Goal: Ask a question: Seek information or help from site administrators or community

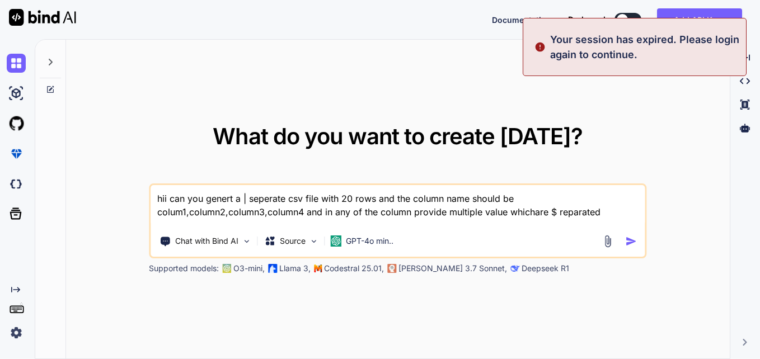
type textarea "x"
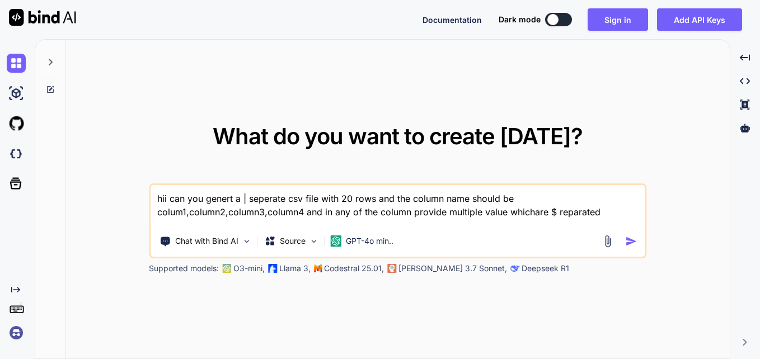
paste textarea
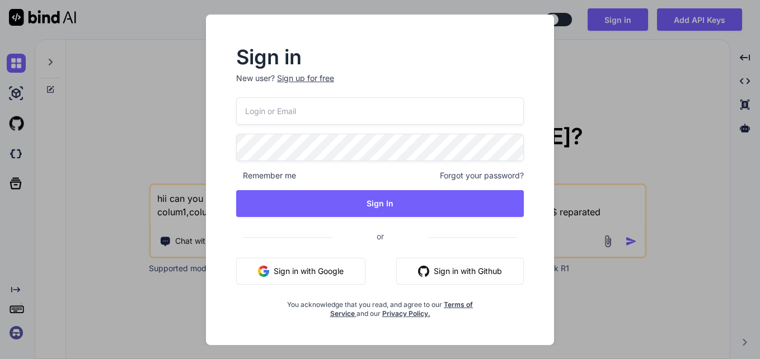
type textarea "hii can you genert a | seperate csv file with 20 rows and the column name shoul…"
click at [326, 116] on input "email" at bounding box center [380, 110] width 289 height 27
type input "[EMAIL_ADDRESS][DOMAIN_NAME]"
drag, startPoint x: 358, startPoint y: 113, endPoint x: 230, endPoint y: 113, distance: 128.2
click at [230, 113] on div "Sign in New user? Sign up for free [EMAIL_ADDRESS][DOMAIN_NAME] Remember me For…" at bounding box center [380, 183] width 325 height 270
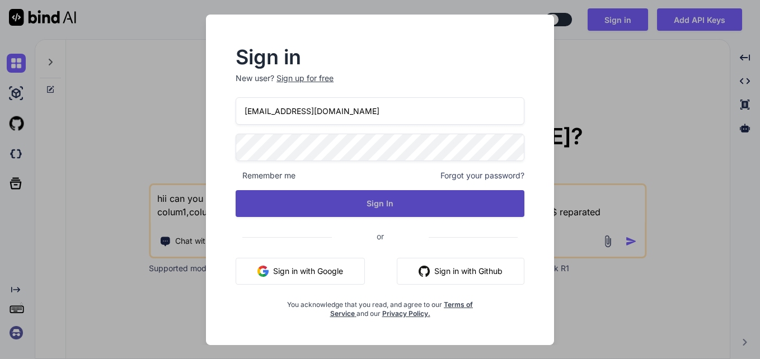
click at [304, 211] on button "Sign In" at bounding box center [380, 203] width 289 height 27
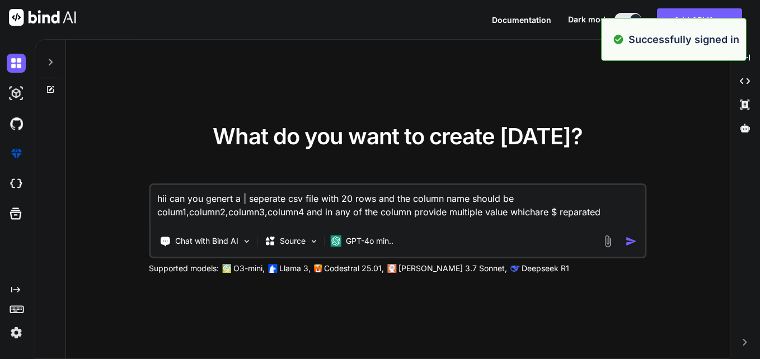
type textarea "x"
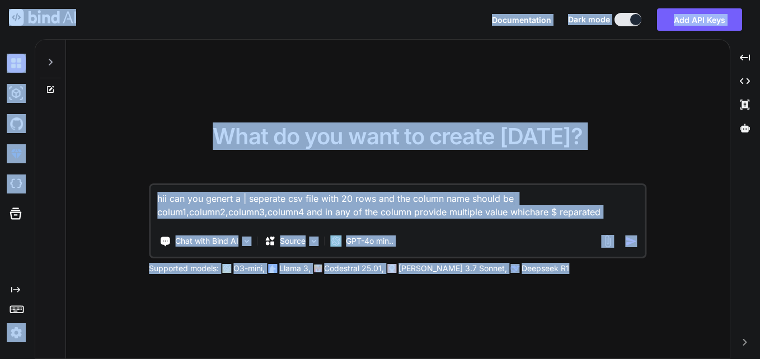
click at [339, 207] on textarea "hii can you genert a | seperate csv file with 20 rows and the column name shoul…" at bounding box center [398, 205] width 494 height 41
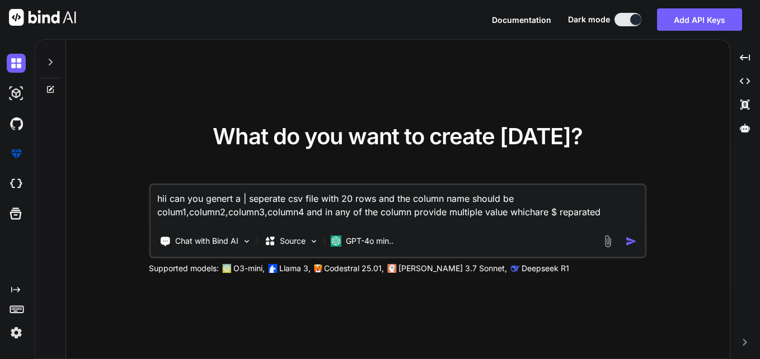
click at [339, 207] on textarea "hii can you genert a | seperate csv file with 20 rows and the column name shoul…" at bounding box center [398, 205] width 494 height 41
paste textarea "def executeComponent(df, hosts, topic,port): logging.basicConfig(level=[DOMAIN_…"
type textarea "def executeComponent(df, hosts, topic,port): logging.basicConfig(level=[DOMAIN_…"
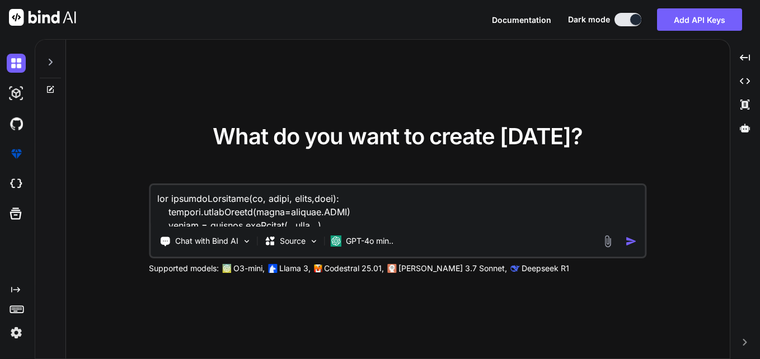
scroll to position [256, 0]
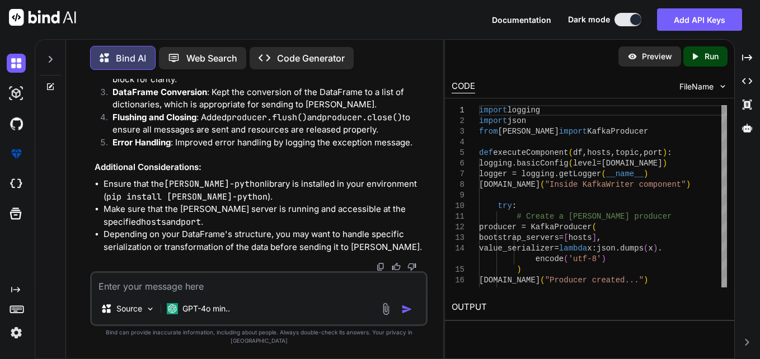
scroll to position [682, 0]
click at [293, 287] on textarea at bounding box center [259, 283] width 334 height 20
type textarea "x"
type textarea "g"
type textarea "x"
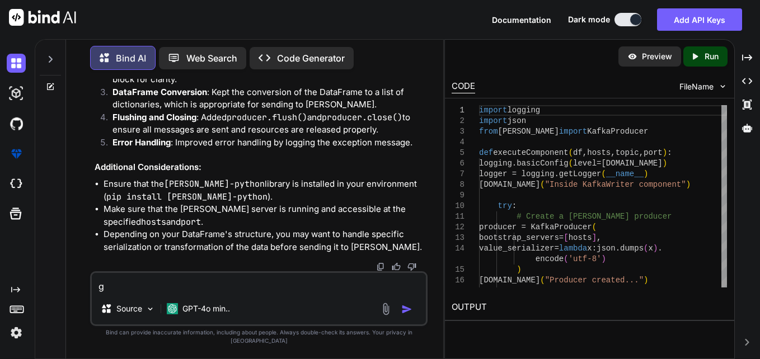
type textarea "gi"
type textarea "x"
type textarea "giv"
type textarea "x"
type textarea "give"
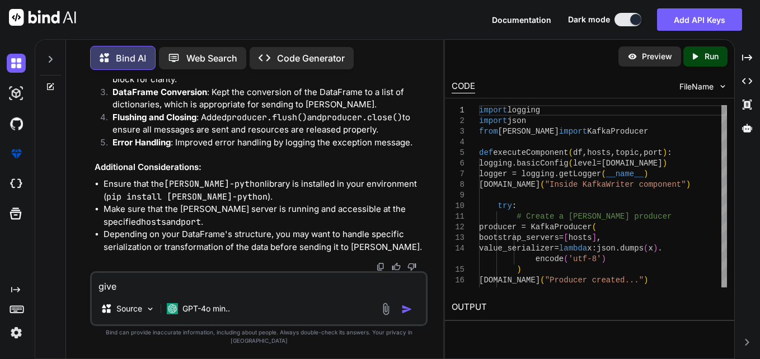
type textarea "x"
type textarea "give"
type textarea "x"
type textarea "give m"
type textarea "x"
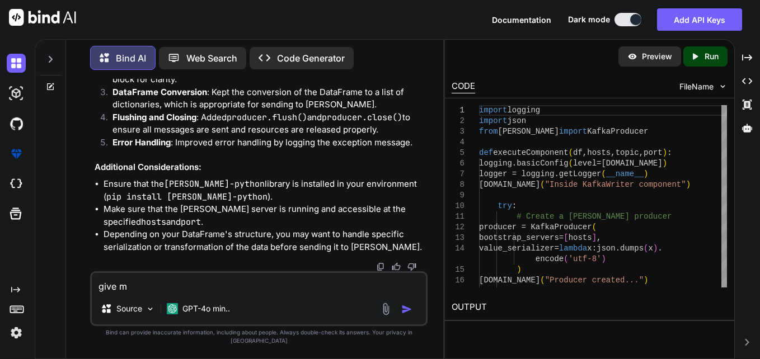
type textarea "give me"
type textarea "x"
type textarea "give me"
type textarea "x"
type textarea "give me e"
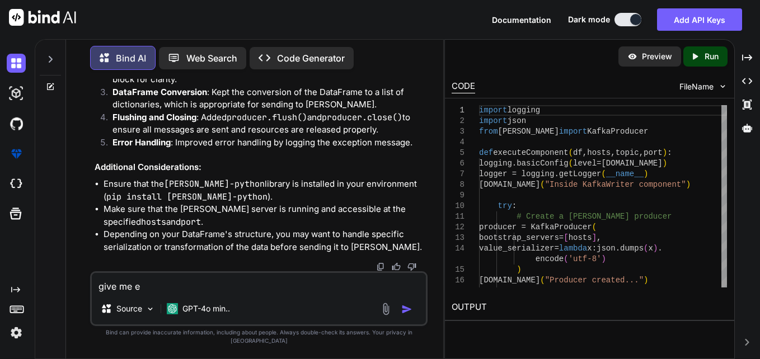
type textarea "x"
type textarea "give me ex"
type textarea "x"
type textarea "give me exa"
type textarea "x"
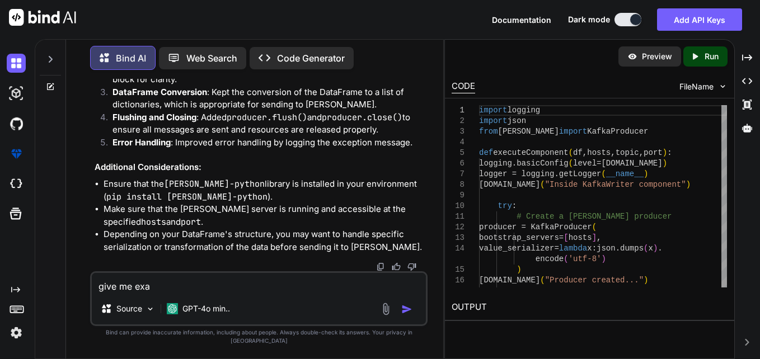
type textarea "give me exam"
type textarea "x"
type textarea "give me examp"
type textarea "x"
type textarea "give me exampl"
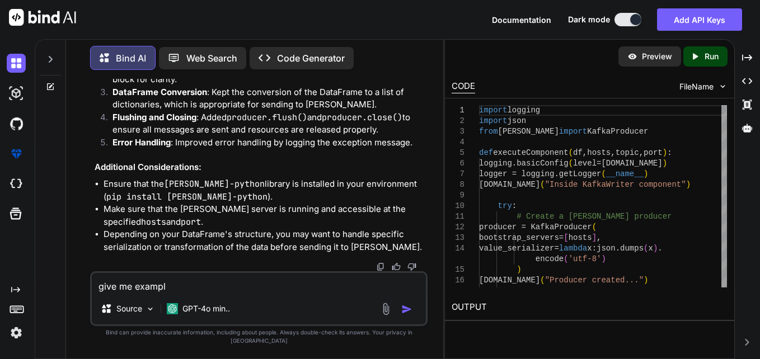
type textarea "x"
type textarea "give me example"
type textarea "x"
type textarea "give me example"
type textarea "x"
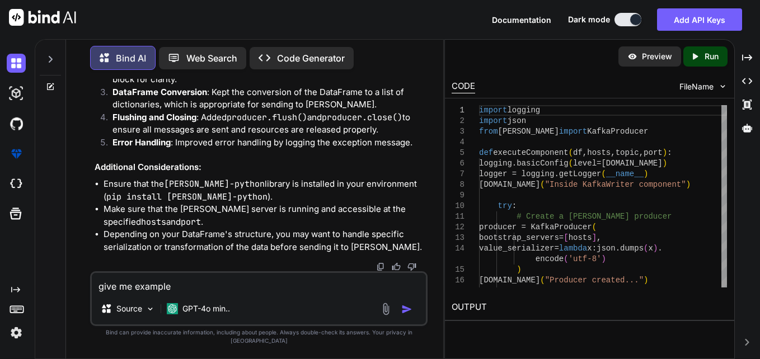
type textarea "give me example h"
type textarea "x"
type textarea "give me example ho"
type textarea "x"
type textarea "give me example how"
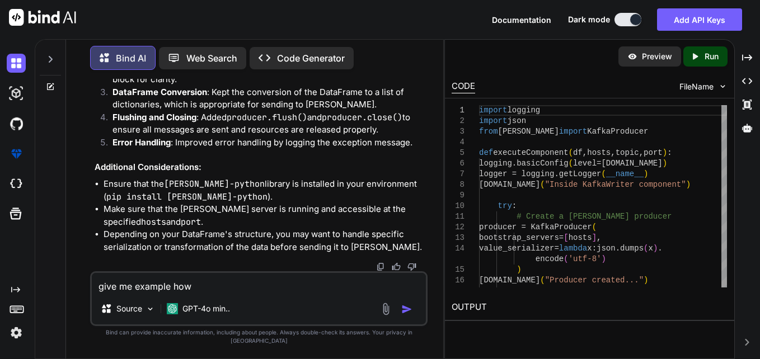
type textarea "x"
type textarea "give me example how"
type textarea "x"
type textarea "give me example how t"
type textarea "x"
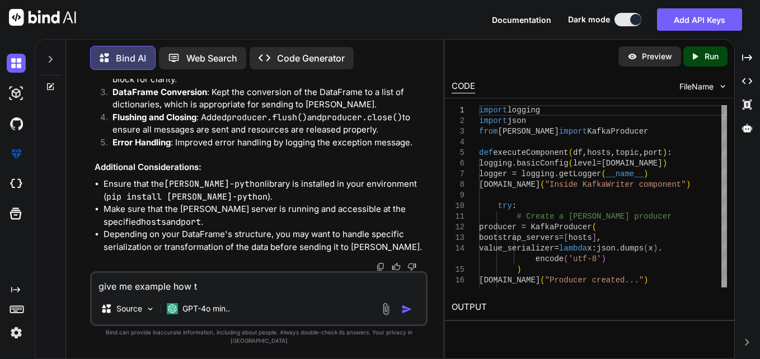
type textarea "give me example how th"
type textarea "x"
type textarea "give me example how thi"
type textarea "x"
type textarea "give me example how this"
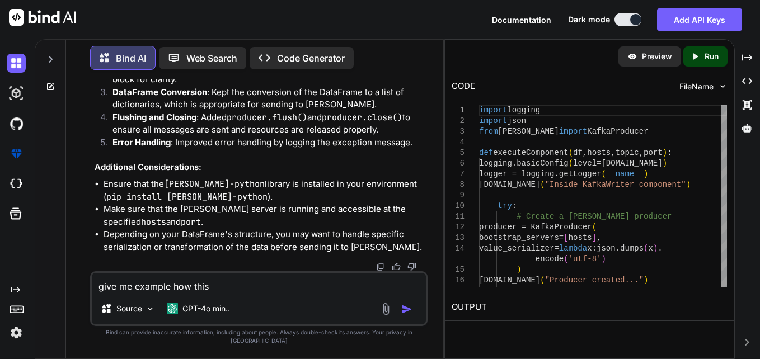
type textarea "x"
type textarea "give me example how this"
type textarea "x"
type textarea "give me example how this c"
type textarea "x"
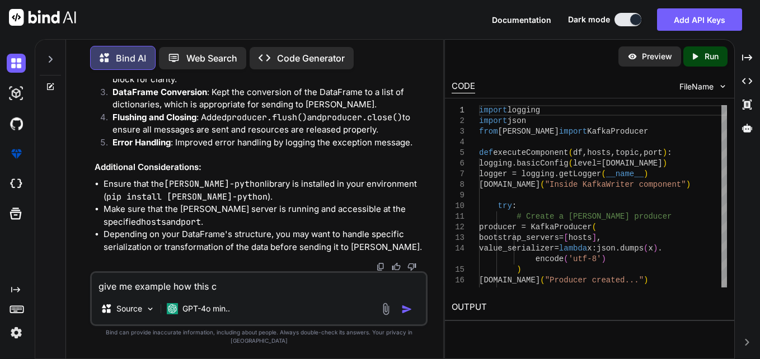
type textarea "give me example how this co"
type textarea "x"
type textarea "give me example how this cod"
type textarea "x"
type textarea "give me example how this code"
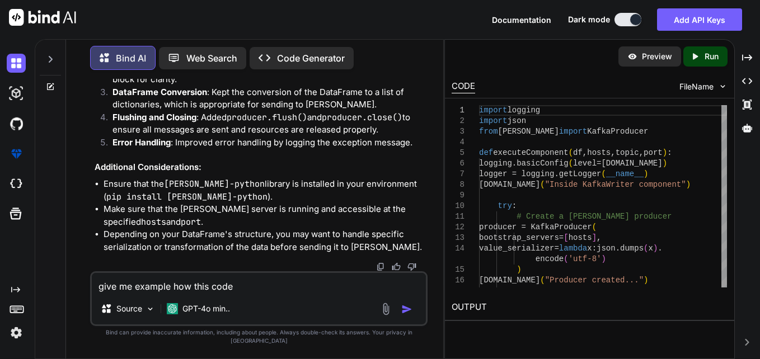
type textarea "x"
type textarea "give me example how this code"
type textarea "x"
type textarea "give me example how this code w"
type textarea "x"
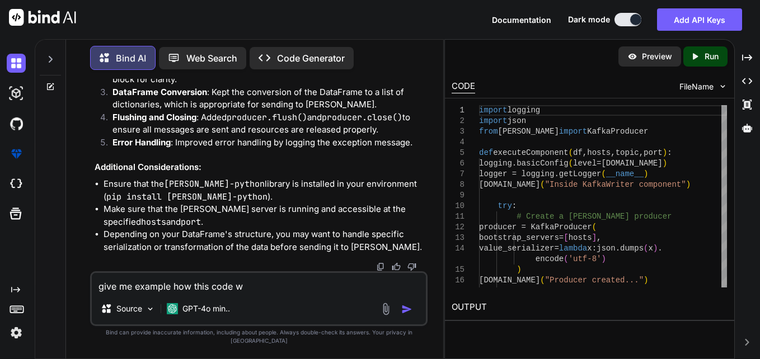
type textarea "give me example how this code wo"
type textarea "x"
type textarea "give me example how this code wor"
type textarea "x"
type textarea "give me example how this code worl"
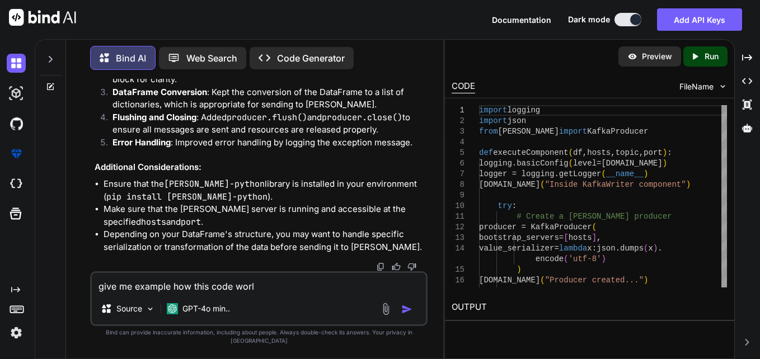
type textarea "x"
type textarea "give me example how this code wor"
type textarea "x"
type textarea "give me example how this code work"
type textarea "x"
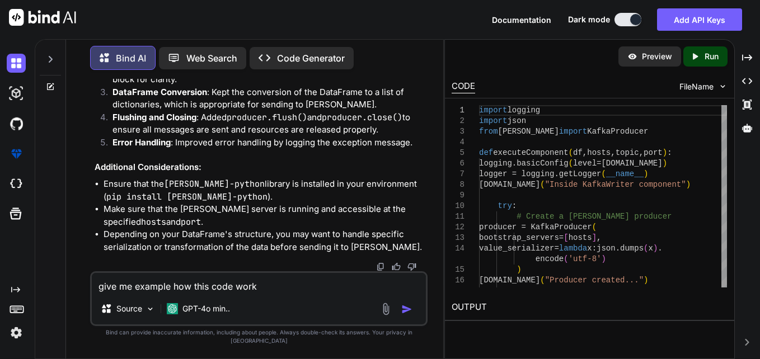
type textarea "give me example how this code works"
type textarea "x"
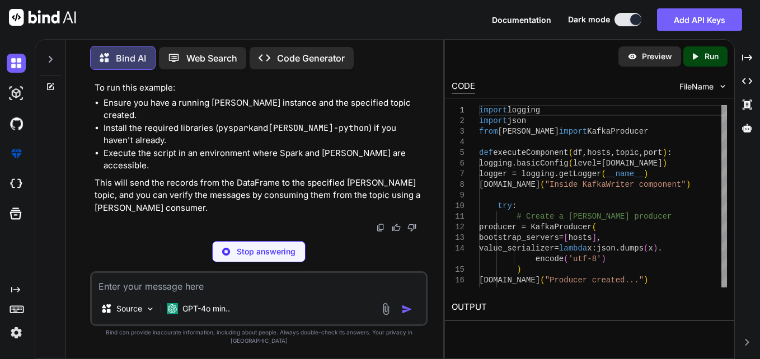
scroll to position [1941, 0]
type textarea "x"
type textarea "# Stop the Spark session spark.stop()"
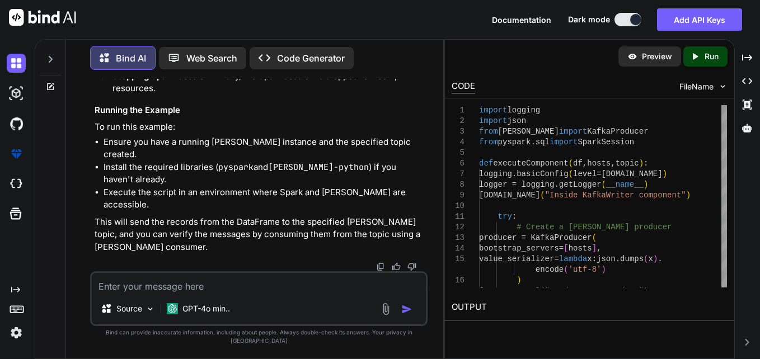
click at [256, 287] on textarea at bounding box center [259, 283] width 334 height 20
type textarea "x"
type textarea "w"
type textarea "x"
type textarea "wh"
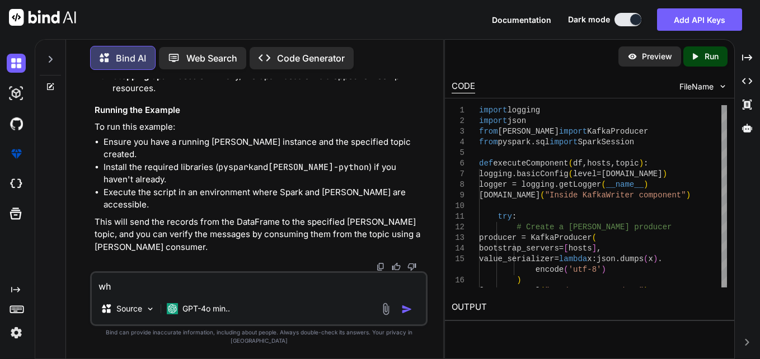
type textarea "x"
type textarea "wha"
type textarea "x"
type textarea "what"
type textarea "x"
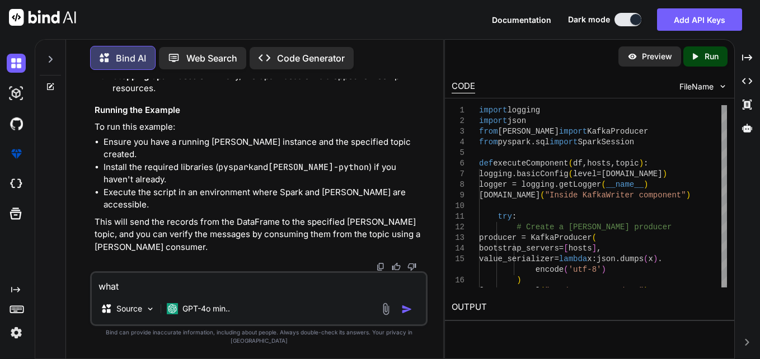
type textarea "what"
type textarea "x"
type textarea "what w"
type textarea "x"
type textarea "what wi"
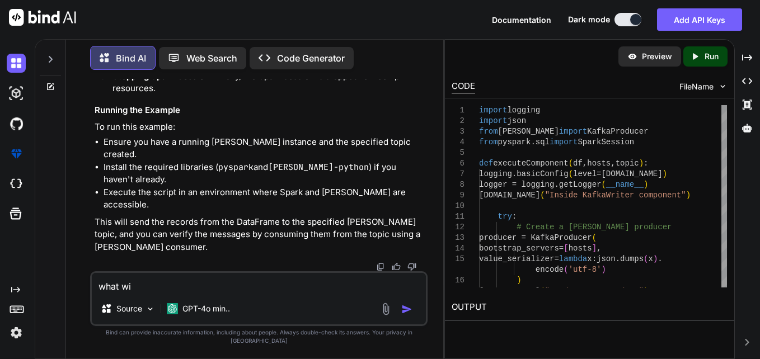
type textarea "x"
type textarea "what [PERSON_NAME]"
type textarea "x"
type textarea "what will"
type textarea "x"
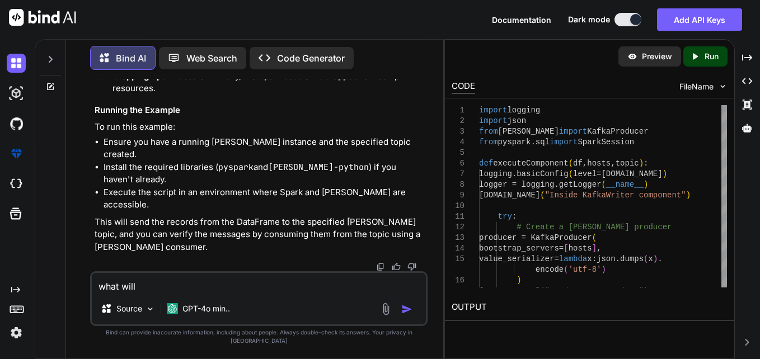
type textarea "what will"
type textarea "x"
type textarea "what will b"
type textarea "x"
type textarea "what will be"
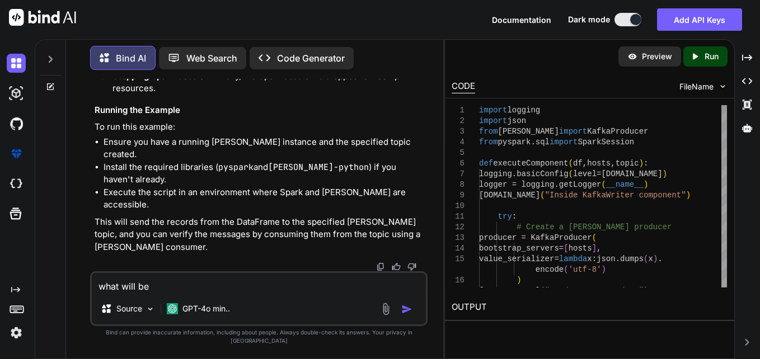
type textarea "x"
type textarea "what will be"
type textarea "x"
type textarea "what will be t"
type textarea "x"
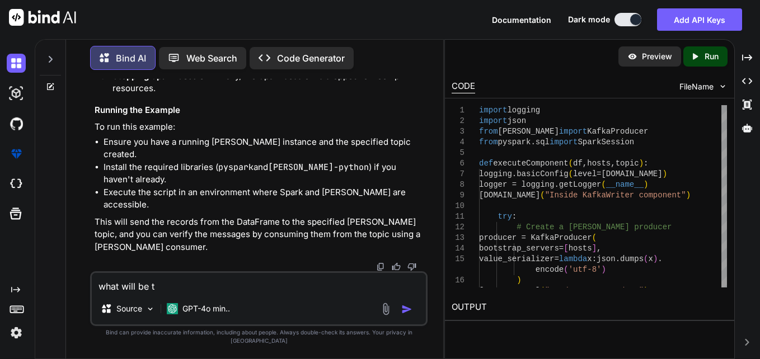
type textarea "what will be th"
type textarea "x"
type textarea "what will be the"
type textarea "x"
type textarea "what will be the"
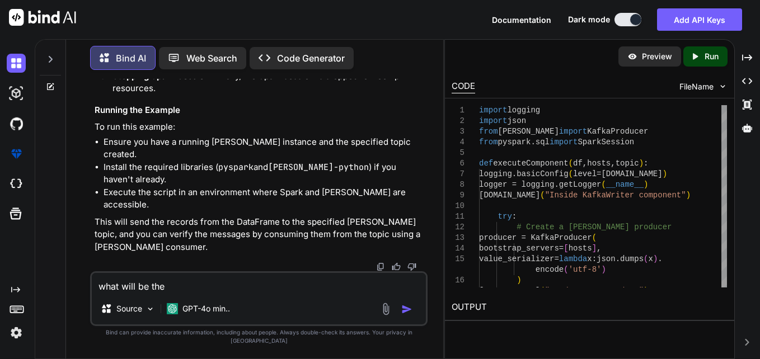
type textarea "x"
type textarea "what will be the c"
type textarea "x"
type textarea "what will be the cr"
type textarea "x"
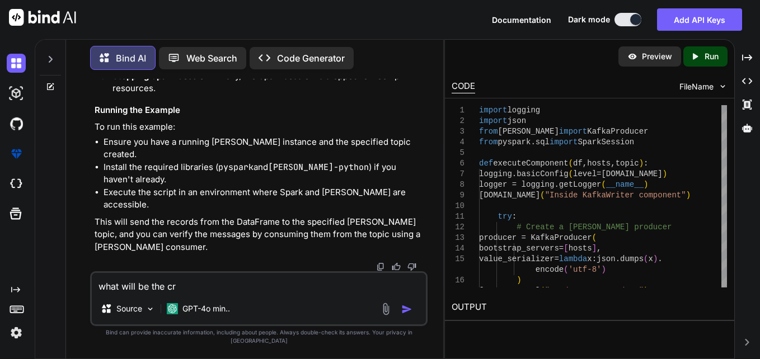
type textarea "what will be the cre"
type textarea "x"
type textarea "what will be the creat"
type textarea "x"
type textarea "what will be the create"
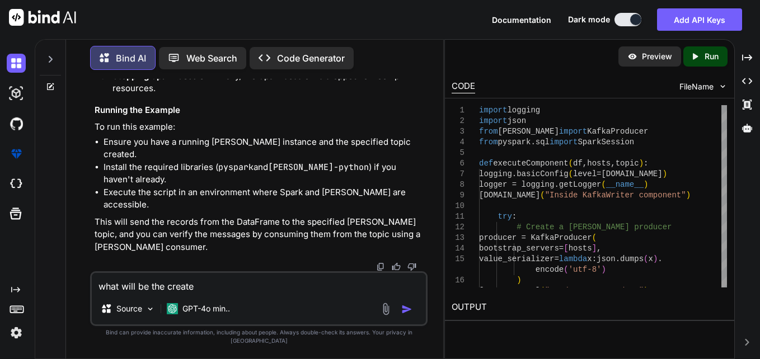
type textarea "x"
type textarea "what will be the created"
type textarea "x"
type textarea "what will be the created"
type textarea "x"
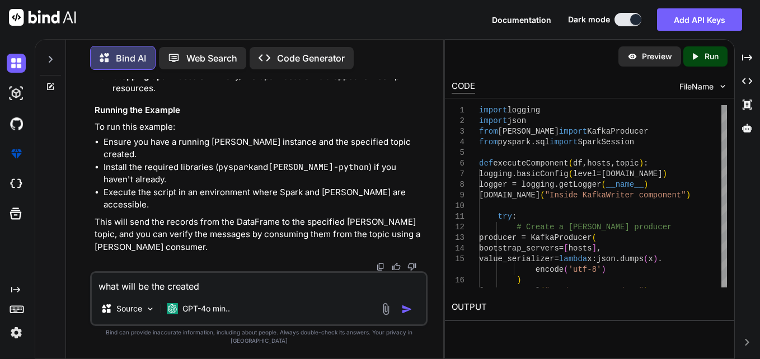
type textarea "what will be the created m"
type textarea "x"
type textarea "what will be the created me"
type textarea "x"
type textarea "what will be the created mea"
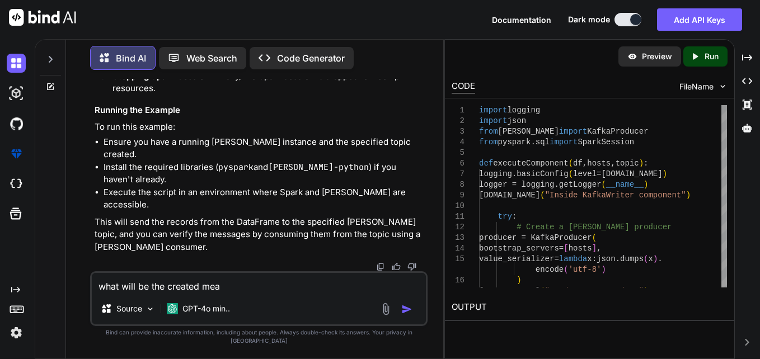
type textarea "x"
type textarea "what will be the created me"
type textarea "x"
type textarea "what will be the created mes"
type textarea "x"
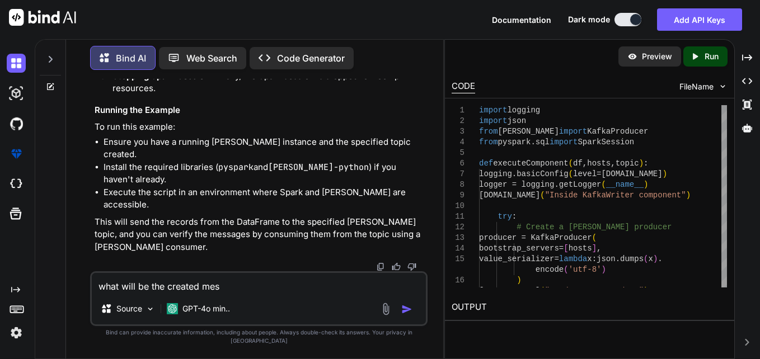
type textarea "what will be the created mess"
type textarea "x"
type textarea "what will be the created messa"
type textarea "x"
type textarea "what will be the created messag"
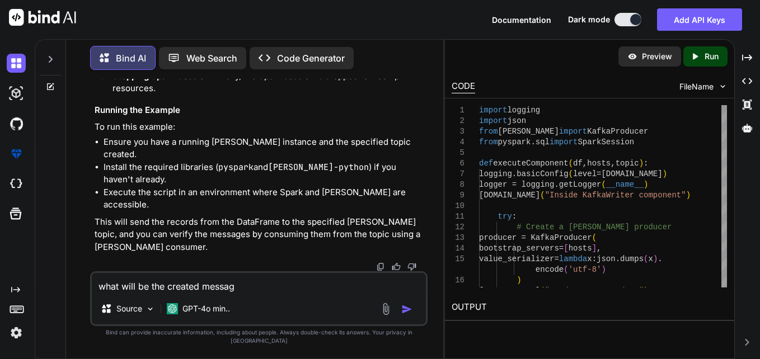
type textarea "x"
type textarea "what will be the created message"
type textarea "x"
type textarea "what will be the created messaged"
type textarea "x"
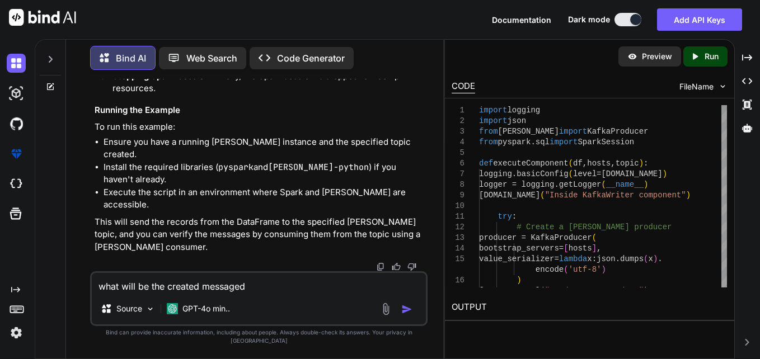
type textarea "what will be the created message"
type textarea "x"
type textarea "what will be the created messages"
type textarea "x"
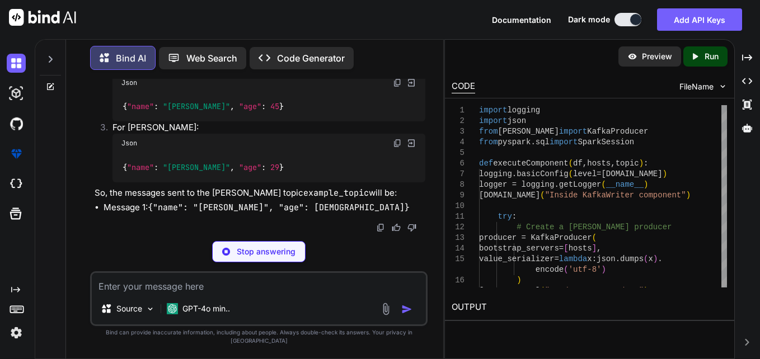
scroll to position [2382, 0]
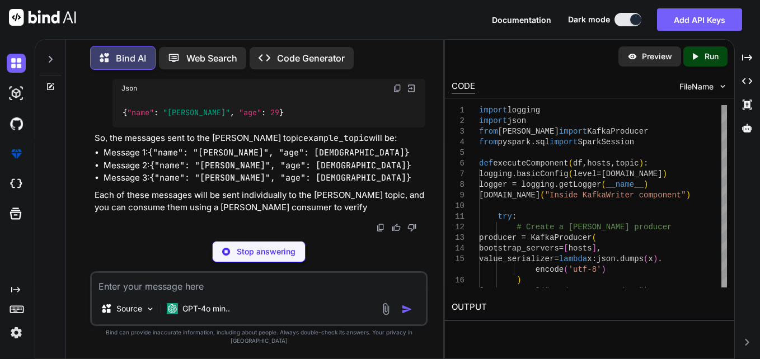
type textarea "x"
type textarea "+-----+---+ | name|age| +-----+---+ |[PERSON_NAME]| 34| | [PERSON_NAME]| 45| |[…"
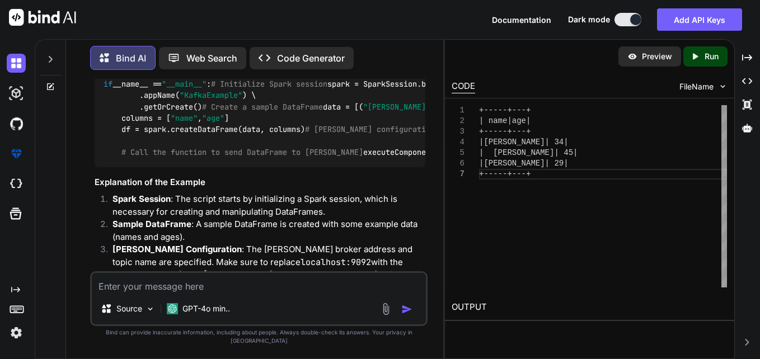
scroll to position [1085, 0]
click at [257, 293] on textarea at bounding box center [259, 283] width 334 height 20
type textarea "x"
type textarea "c"
type textarea "x"
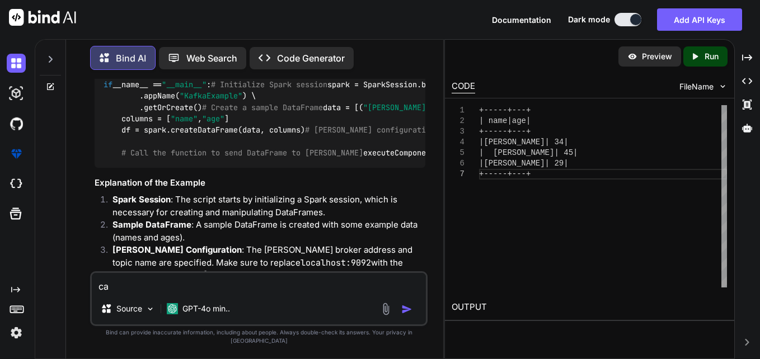
type textarea "can"
type textarea "x"
type textarea "can"
type textarea "x"
type textarea "can y"
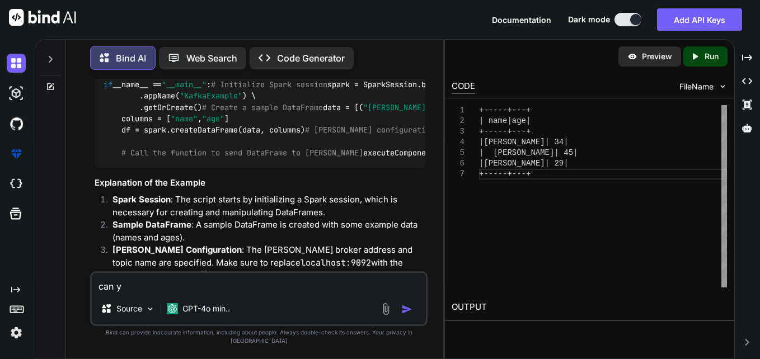
type textarea "x"
type textarea "can yo"
type textarea "x"
type textarea "can you"
type textarea "x"
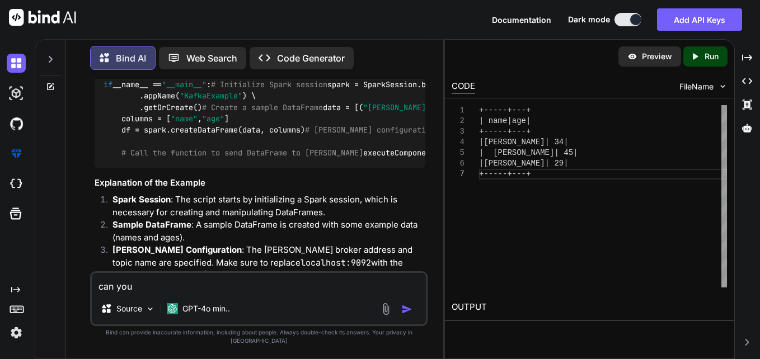
type textarea "can you"
type textarea "x"
type textarea "can you u"
type textarea "x"
type textarea "can you us"
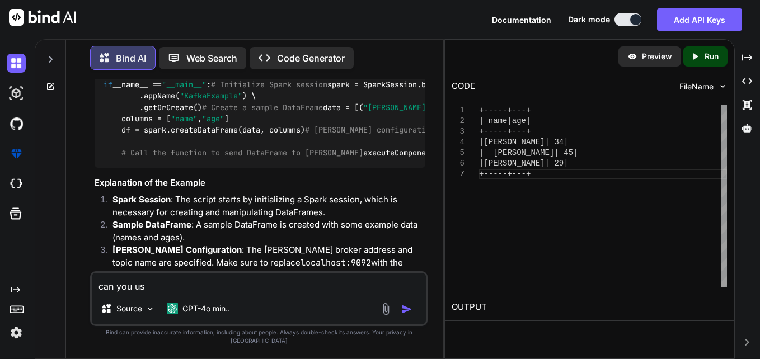
type textarea "x"
type textarea "can you use"
type textarea "x"
type textarea "can you use"
type textarea "x"
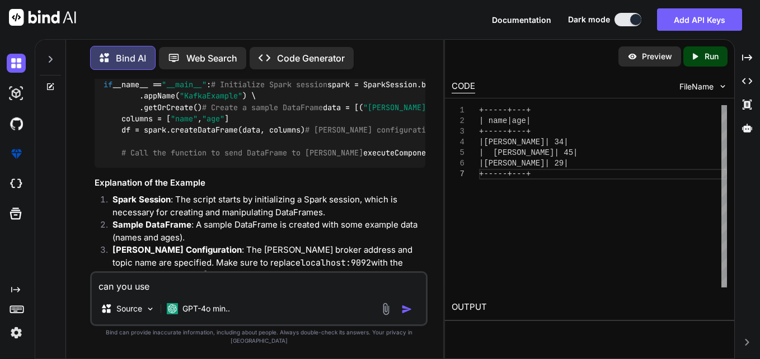
type textarea "can you use c"
type textarea "x"
type textarea "can you use co"
type textarea "x"
type textarea "can you use con"
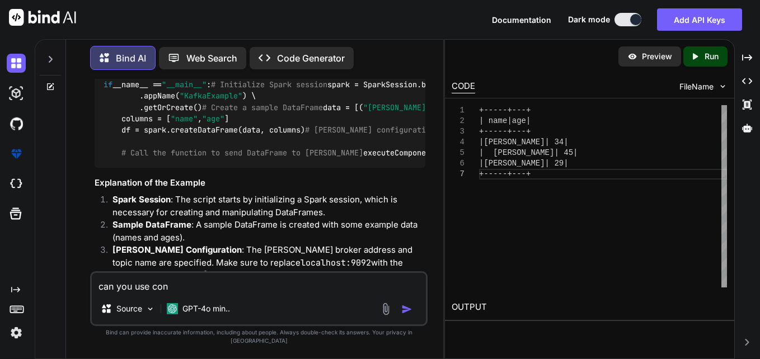
type textarea "x"
type textarea "can you use conf"
type textarea "x"
type textarea "can you use confu"
type textarea "x"
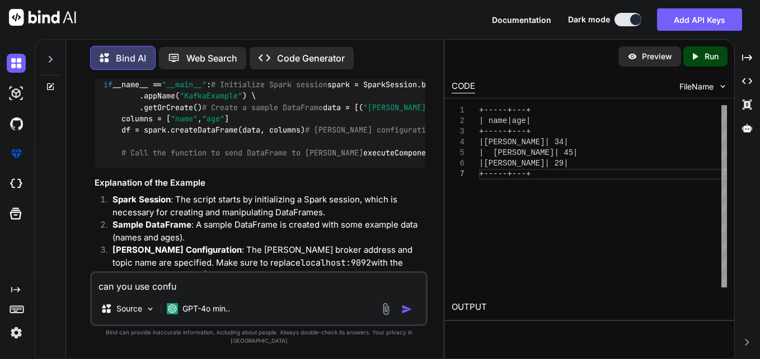
type textarea "can you use confue"
type textarea "x"
type textarea "can you use confuen"
type textarea "x"
type textarea "can you use confuent"
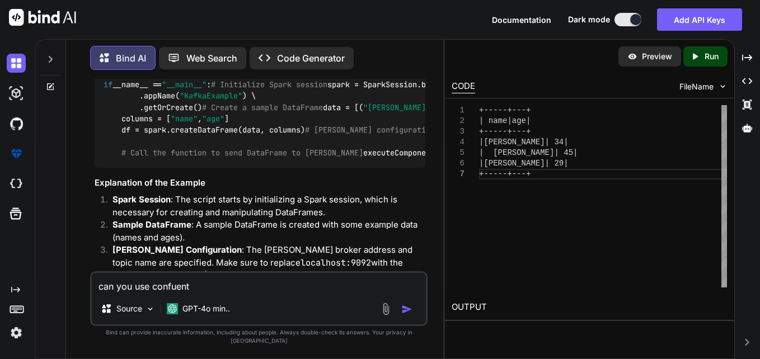
type textarea "x"
type textarea "can you use confuent"
type textarea "x"
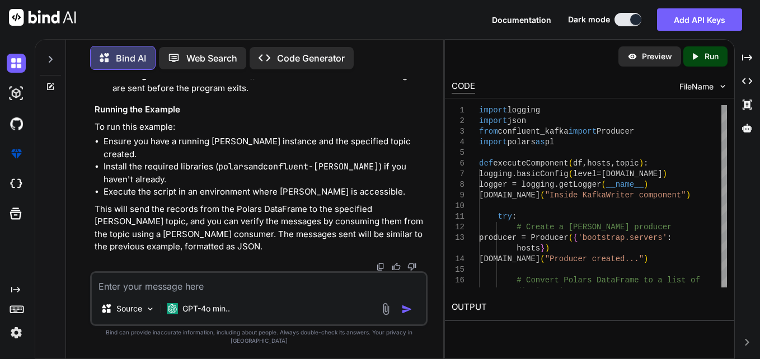
scroll to position [3226, 0]
click at [256, 286] on textarea at bounding box center [259, 283] width 334 height 20
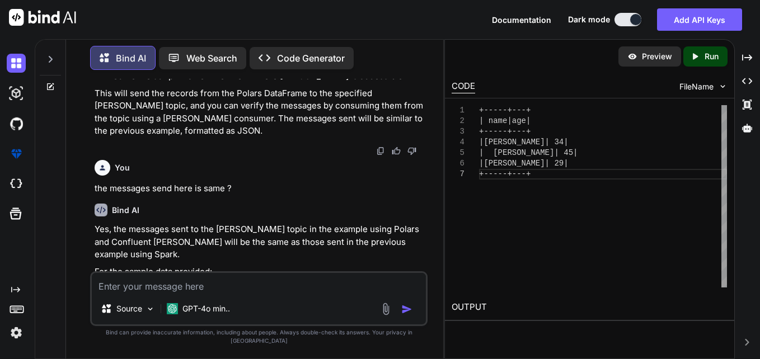
scroll to position [2736, 0]
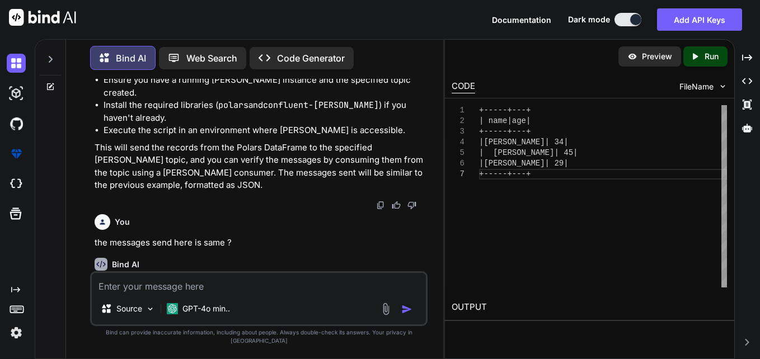
click at [350, 293] on textarea at bounding box center [259, 283] width 334 height 20
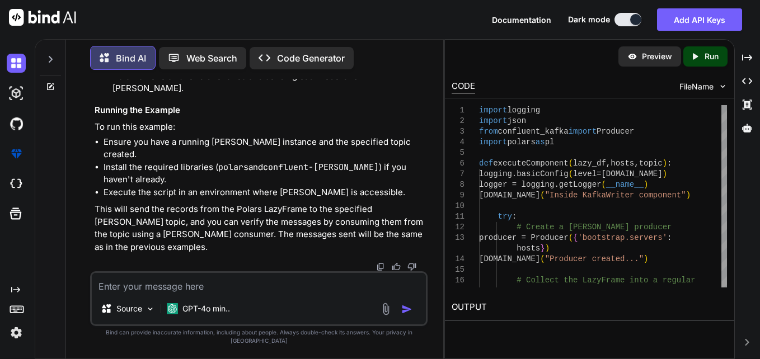
scroll to position [4353, 0]
